Goal: Information Seeking & Learning: Learn about a topic

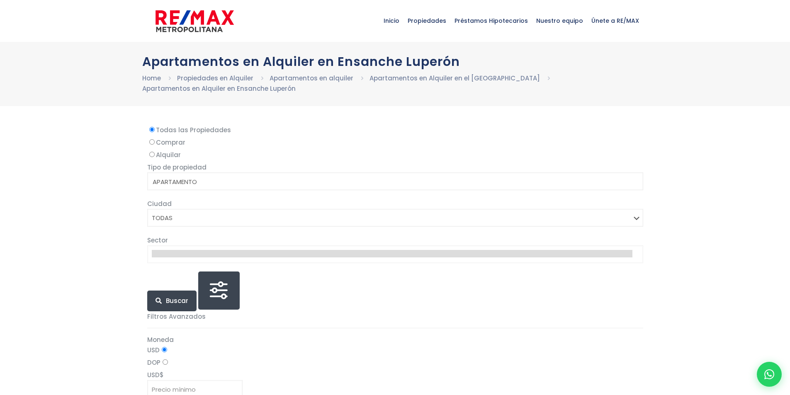
select select
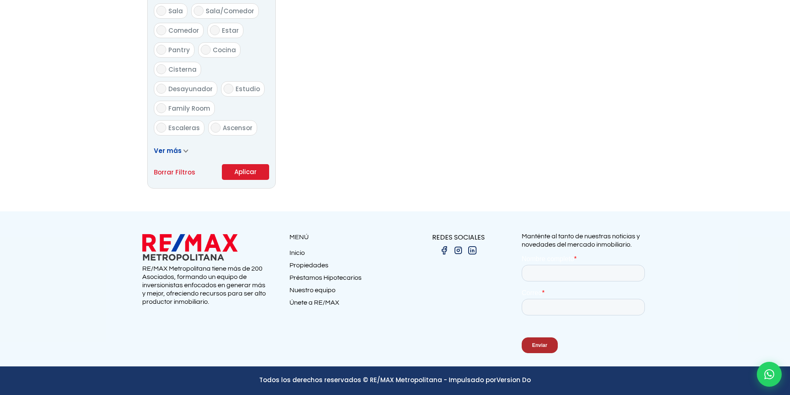
scroll to position [501, 0]
